Goal: Information Seeking & Learning: Learn about a topic

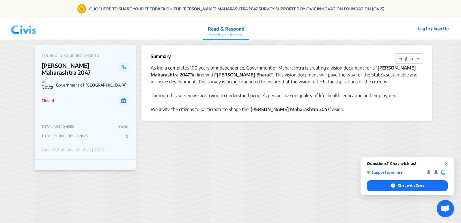
click at [446, 165] on span "Open chat" at bounding box center [446, 163] width 7 height 7
